Goal: Task Accomplishment & Management: Use online tool/utility

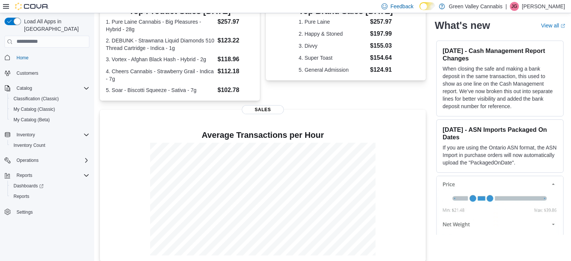
scroll to position [183, 0]
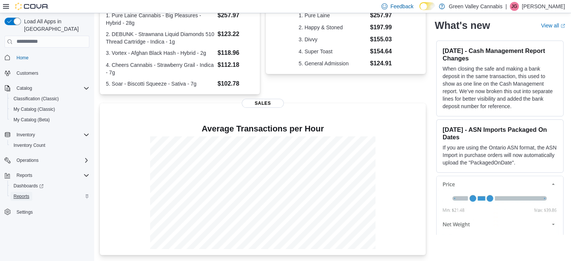
click at [18, 193] on span "Reports" at bounding box center [22, 196] width 16 height 6
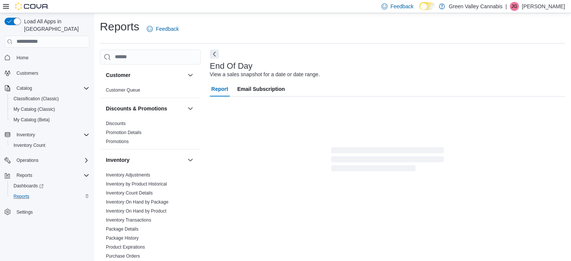
scroll to position [5, 0]
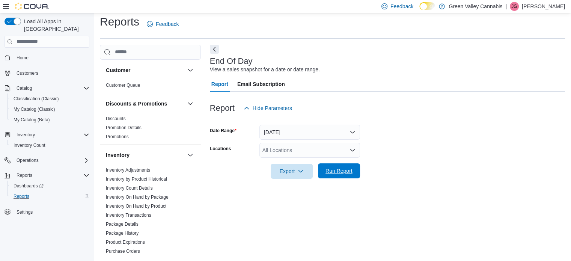
click at [342, 169] on span "Run Report" at bounding box center [339, 171] width 27 height 8
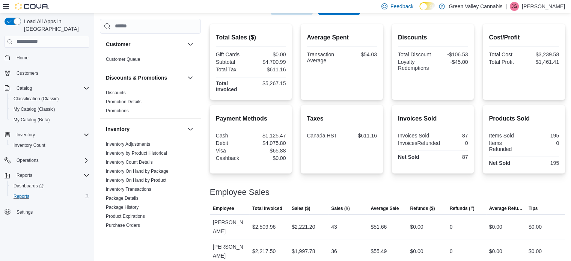
scroll to position [183, 0]
